Goal: Transaction & Acquisition: Purchase product/service

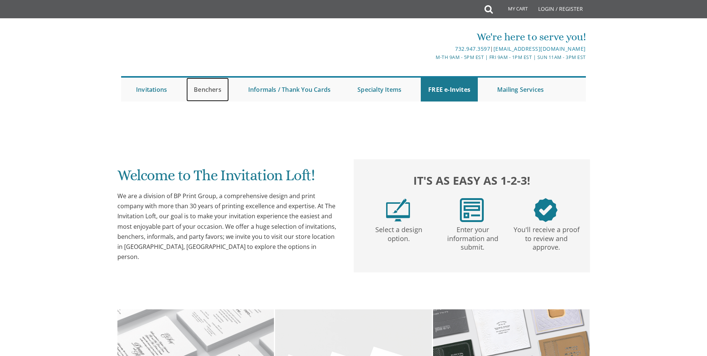
click at [208, 90] on link "Benchers" at bounding box center [207, 90] width 43 height 24
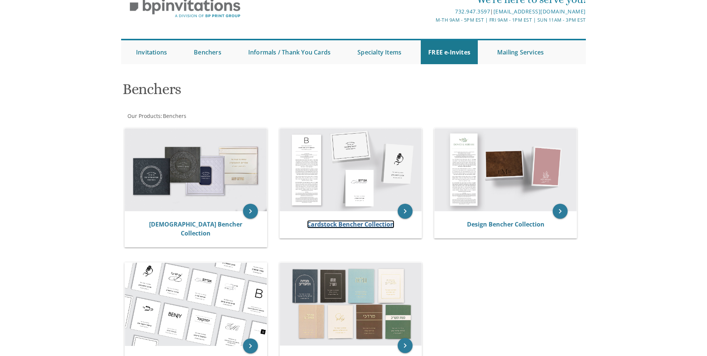
scroll to position [75, 0]
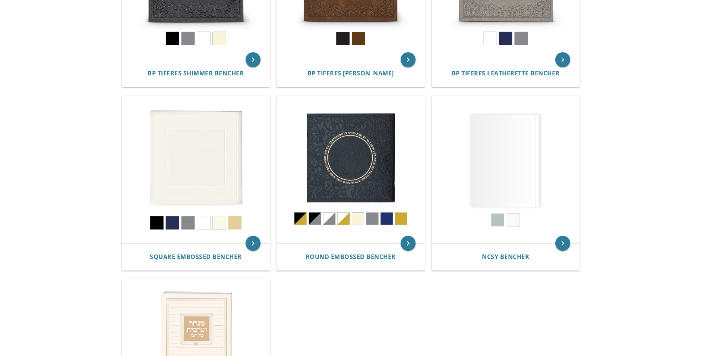
scroll to position [261, 0]
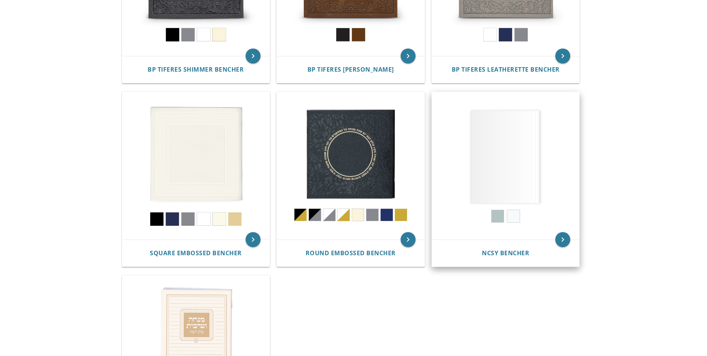
click at [514, 175] on img at bounding box center [506, 166] width 148 height 148
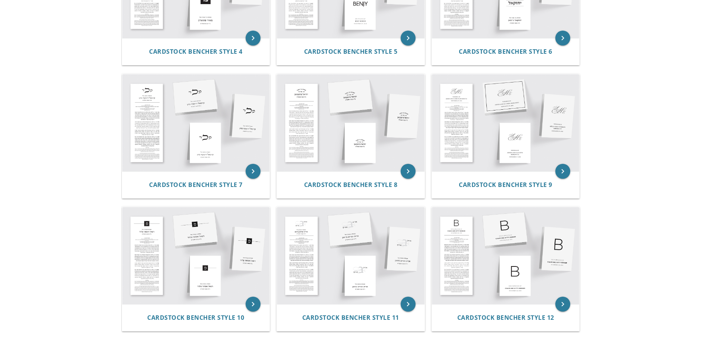
scroll to position [271, 0]
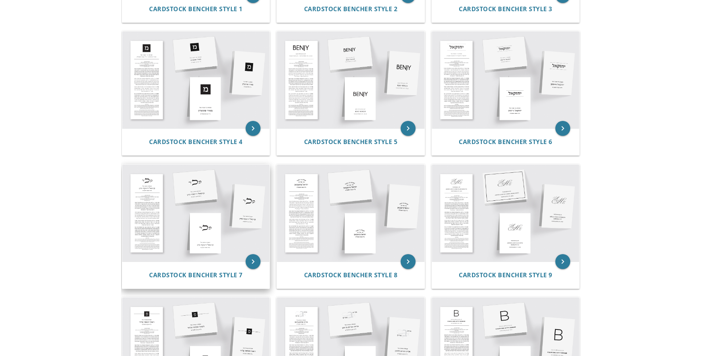
click at [183, 217] on img at bounding box center [196, 212] width 148 height 97
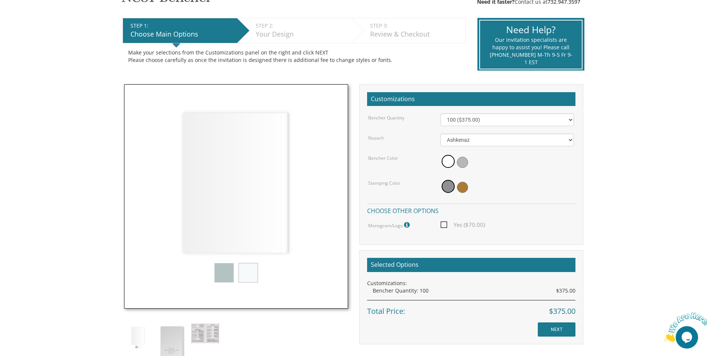
scroll to position [149, 0]
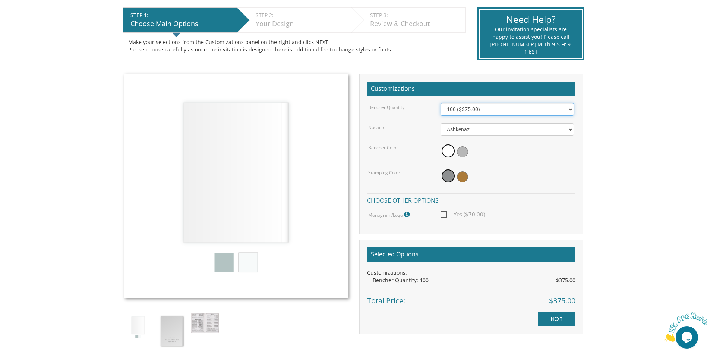
click at [571, 109] on select "100 ($375.00) 200 ($650.00) 300 ($975.00) 400 ($1,300.00) 500 ($1,625.00)" at bounding box center [508, 109] width 134 height 13
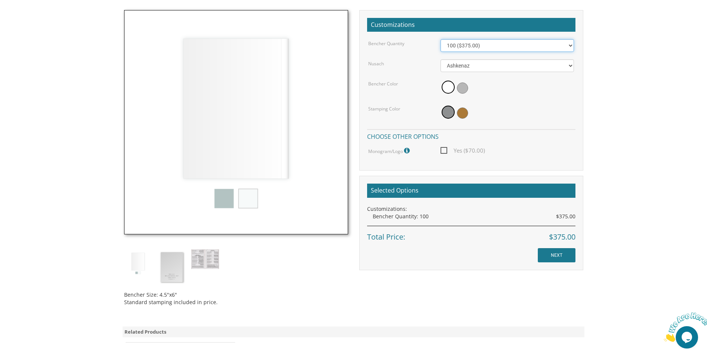
scroll to position [224, 0]
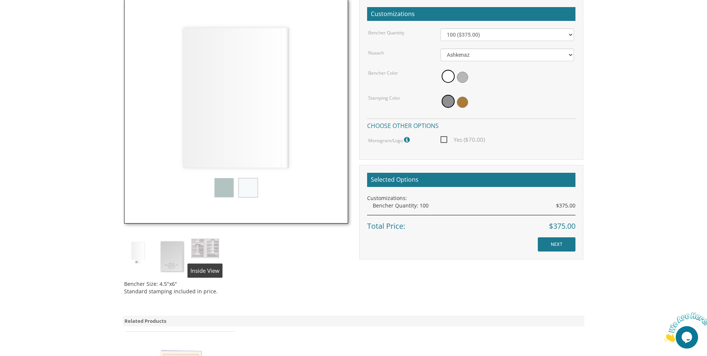
click at [205, 248] on img at bounding box center [205, 248] width 28 height 20
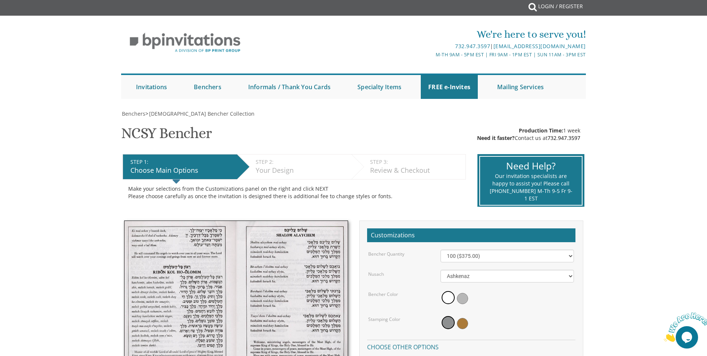
scroll to position [0, 0]
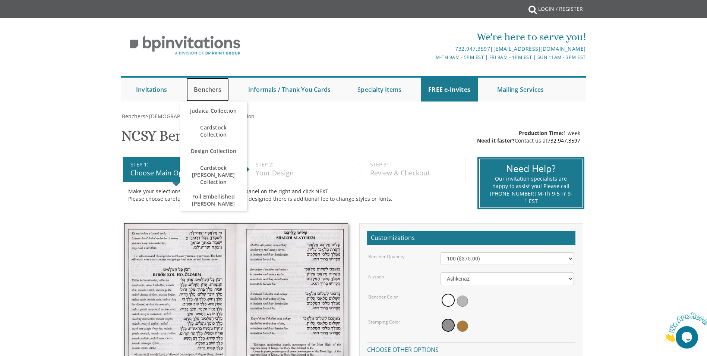
click at [202, 91] on link "Benchers" at bounding box center [207, 90] width 43 height 24
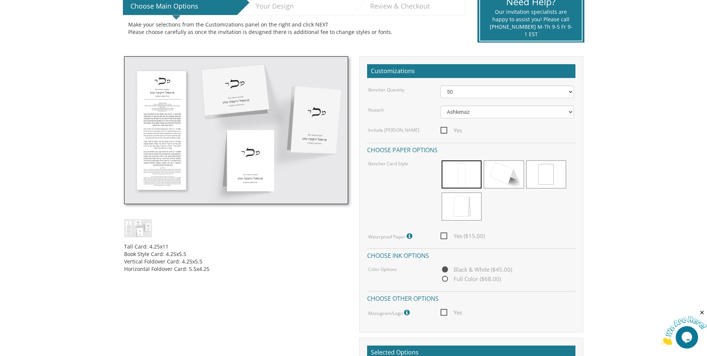
scroll to position [149, 0]
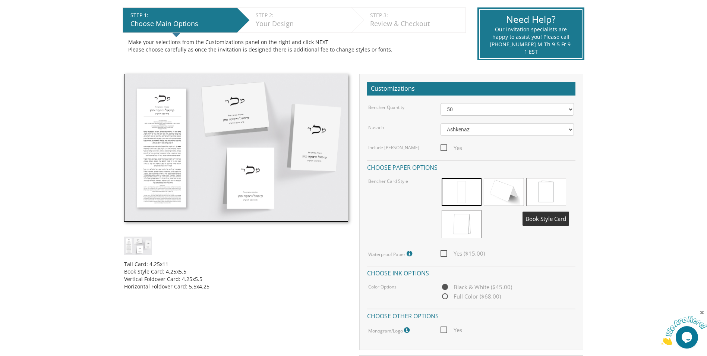
click at [540, 192] on span at bounding box center [547, 192] width 40 height 28
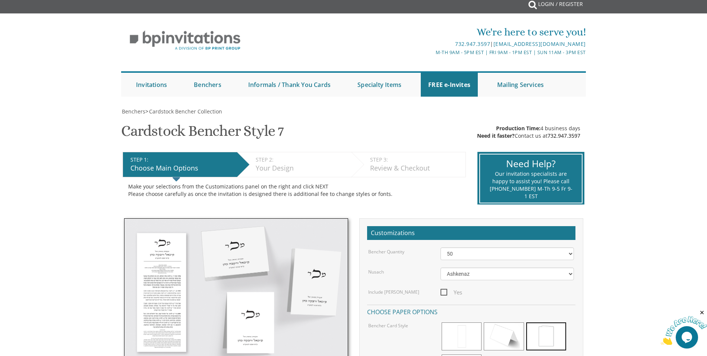
scroll to position [0, 0]
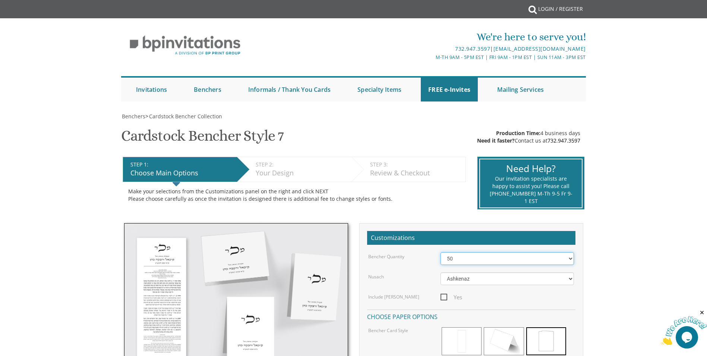
click at [571, 259] on select "50 60 70 80 90 100 125 150 175 200 225 250 275 300 325 350 375 400 425 450 475 …" at bounding box center [508, 258] width 134 height 13
select select "100"
click at [441, 252] on select "50 60 70 80 90 100 125 150 175 200 225 250 275 300 325 350 375 400 425 450 475 …" at bounding box center [508, 258] width 134 height 13
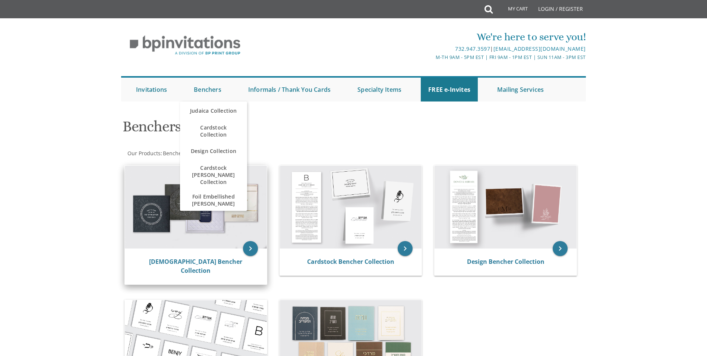
click at [180, 234] on img at bounding box center [196, 207] width 142 height 83
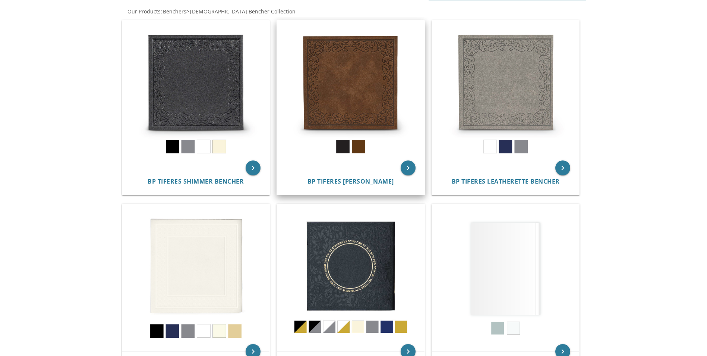
scroll to position [186, 0]
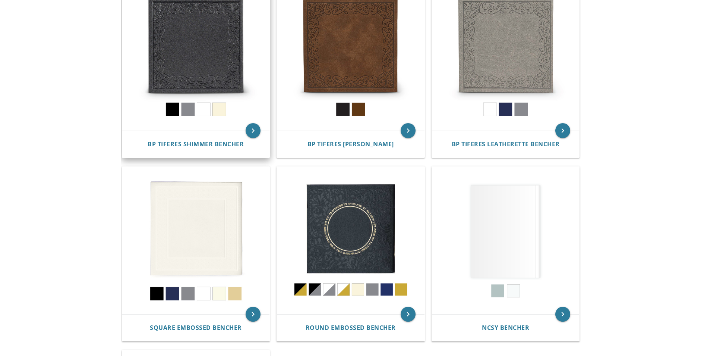
click at [209, 43] on img at bounding box center [196, 57] width 148 height 148
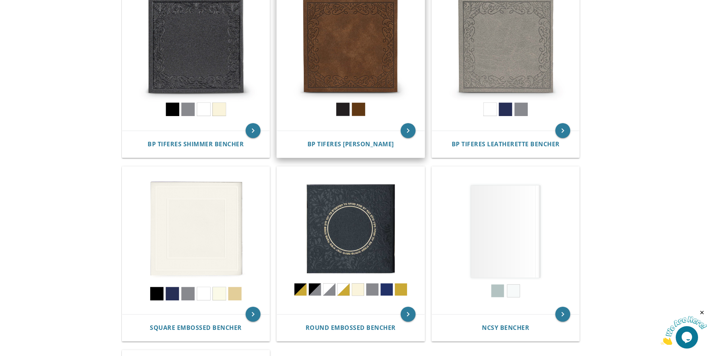
scroll to position [0, 0]
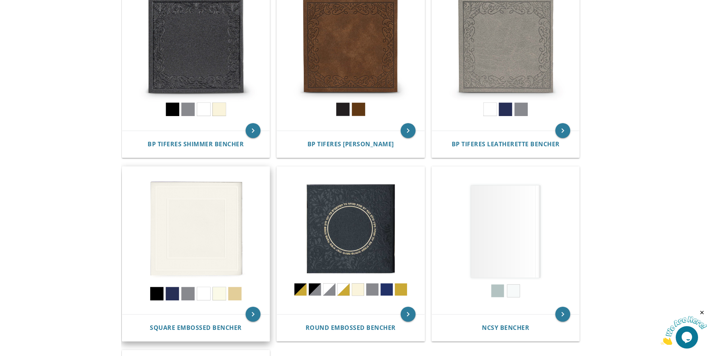
click at [207, 241] on img at bounding box center [196, 241] width 148 height 148
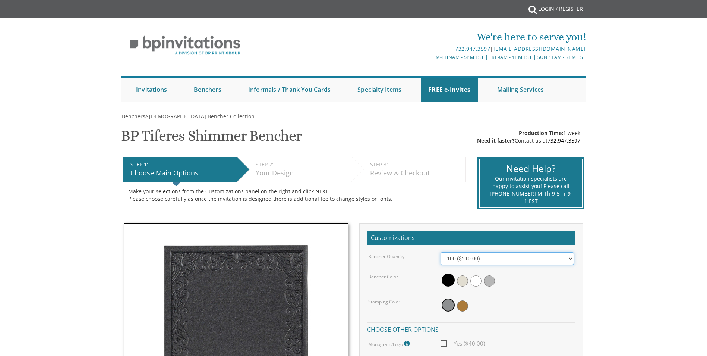
click at [571, 258] on select "100 ($210.00) 200 ($420.00) 300 ($630.00) 400 ($840.00) 500 ($1,050.00)" at bounding box center [508, 258] width 134 height 13
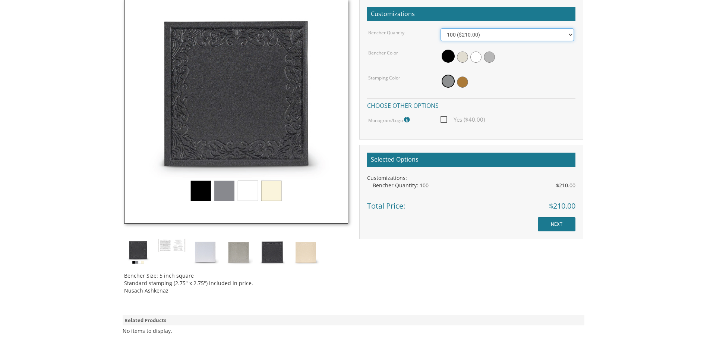
scroll to position [261, 0]
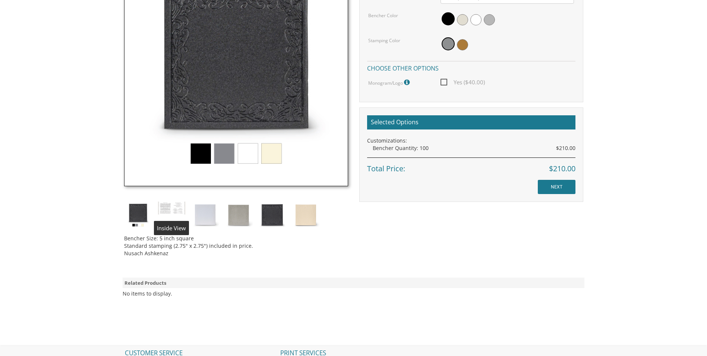
click at [178, 205] on img at bounding box center [172, 208] width 28 height 14
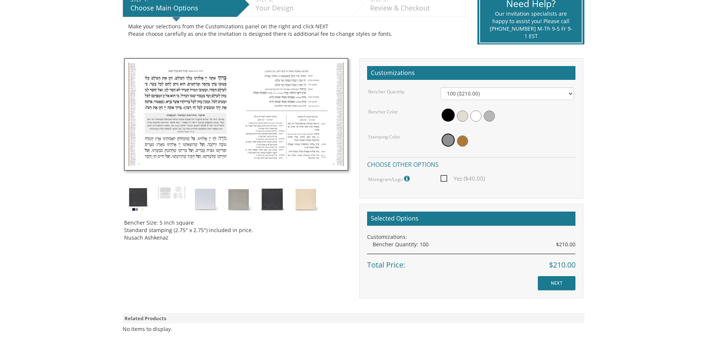
scroll to position [149, 0]
